Goal: Find specific page/section: Find specific page/section

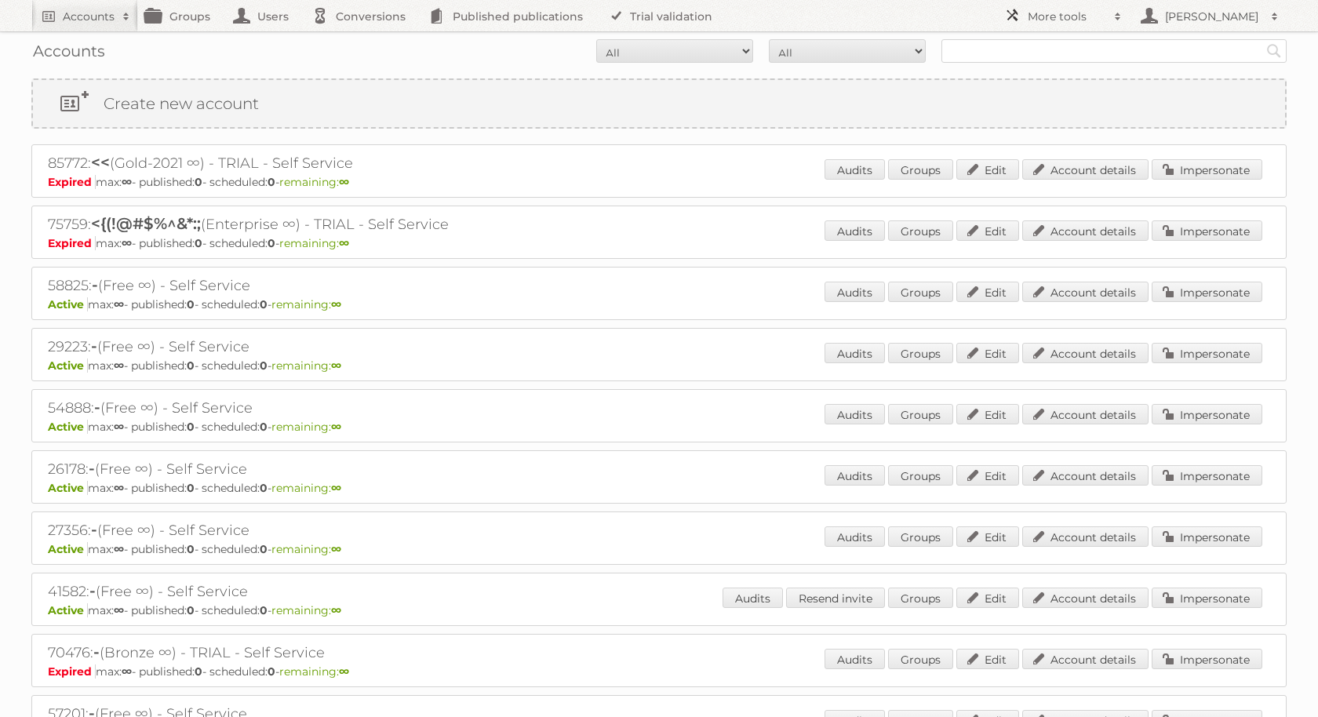
click at [1055, 14] on h2 "More tools" at bounding box center [1067, 17] width 78 height 16
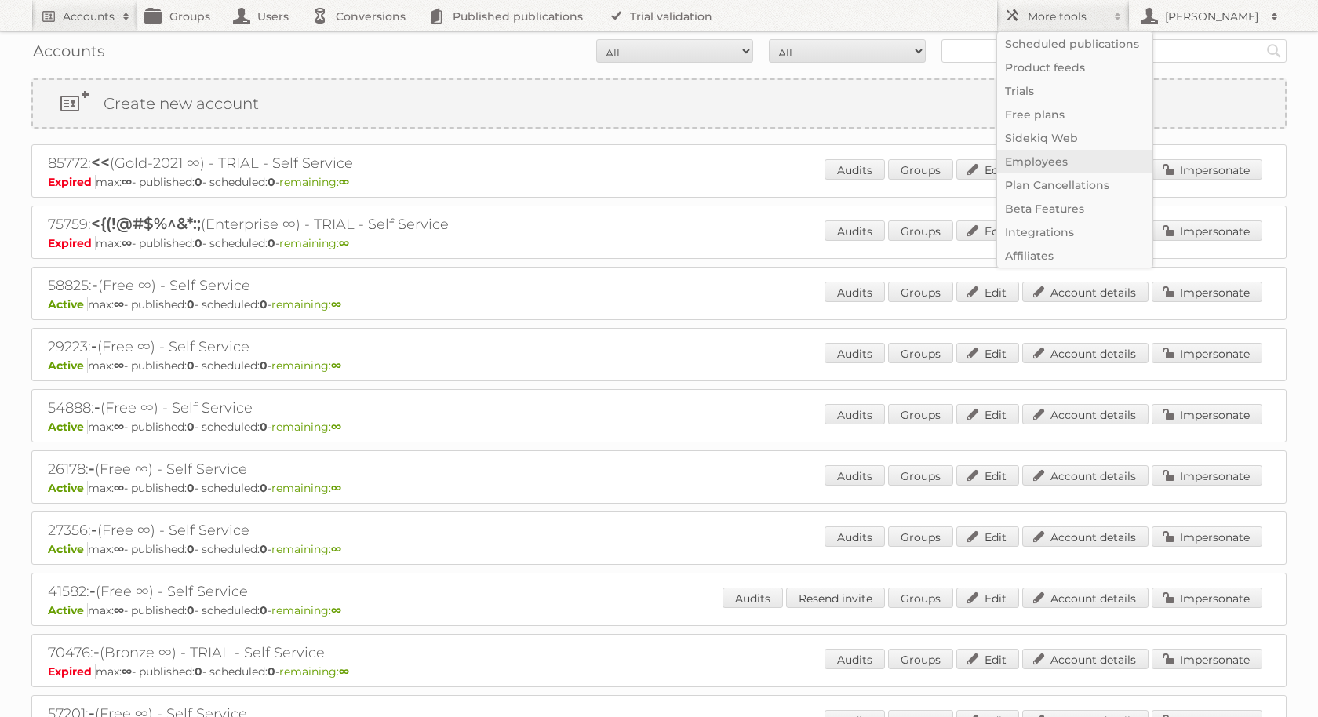
click at [1030, 162] on link "Employees" at bounding box center [1074, 162] width 155 height 24
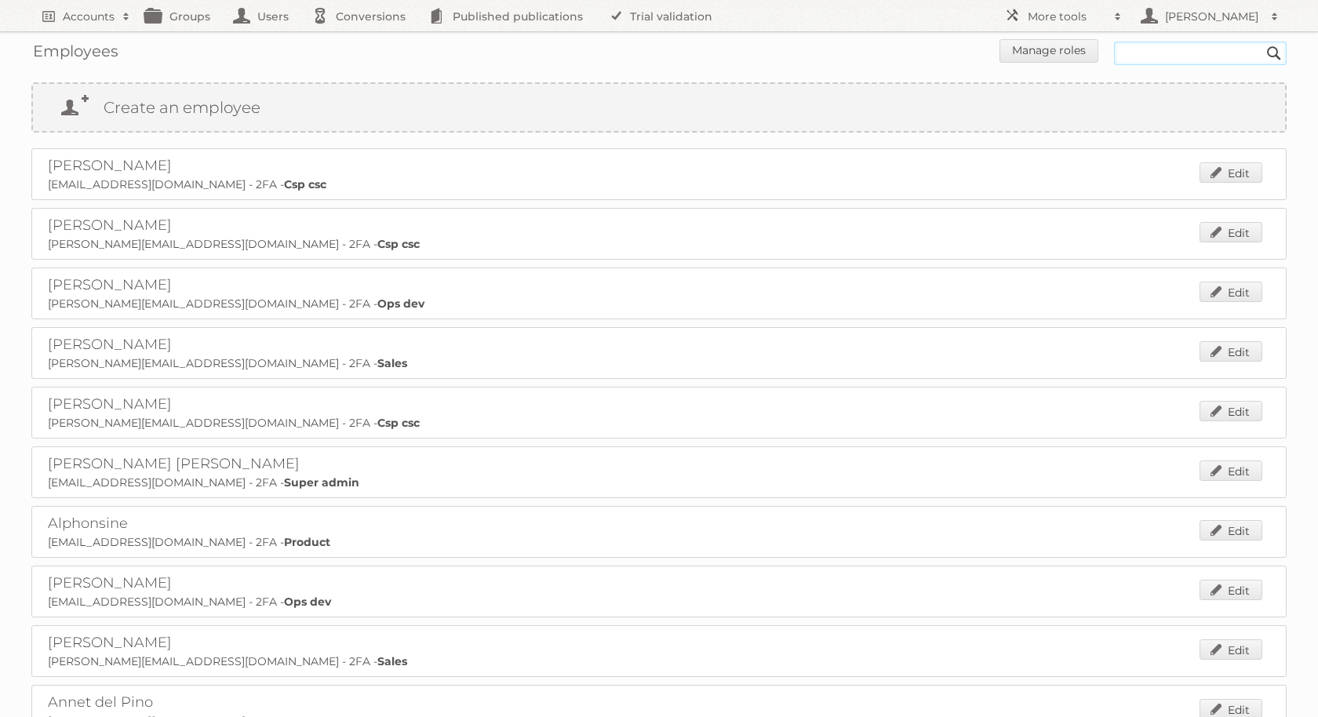
click at [1172, 54] on input "text" at bounding box center [1200, 54] width 173 height 24
type input "sarah"
click at [1263, 42] on input "Search" at bounding box center [1275, 54] width 24 height 24
